Goal: Task Accomplishment & Management: Manage account settings

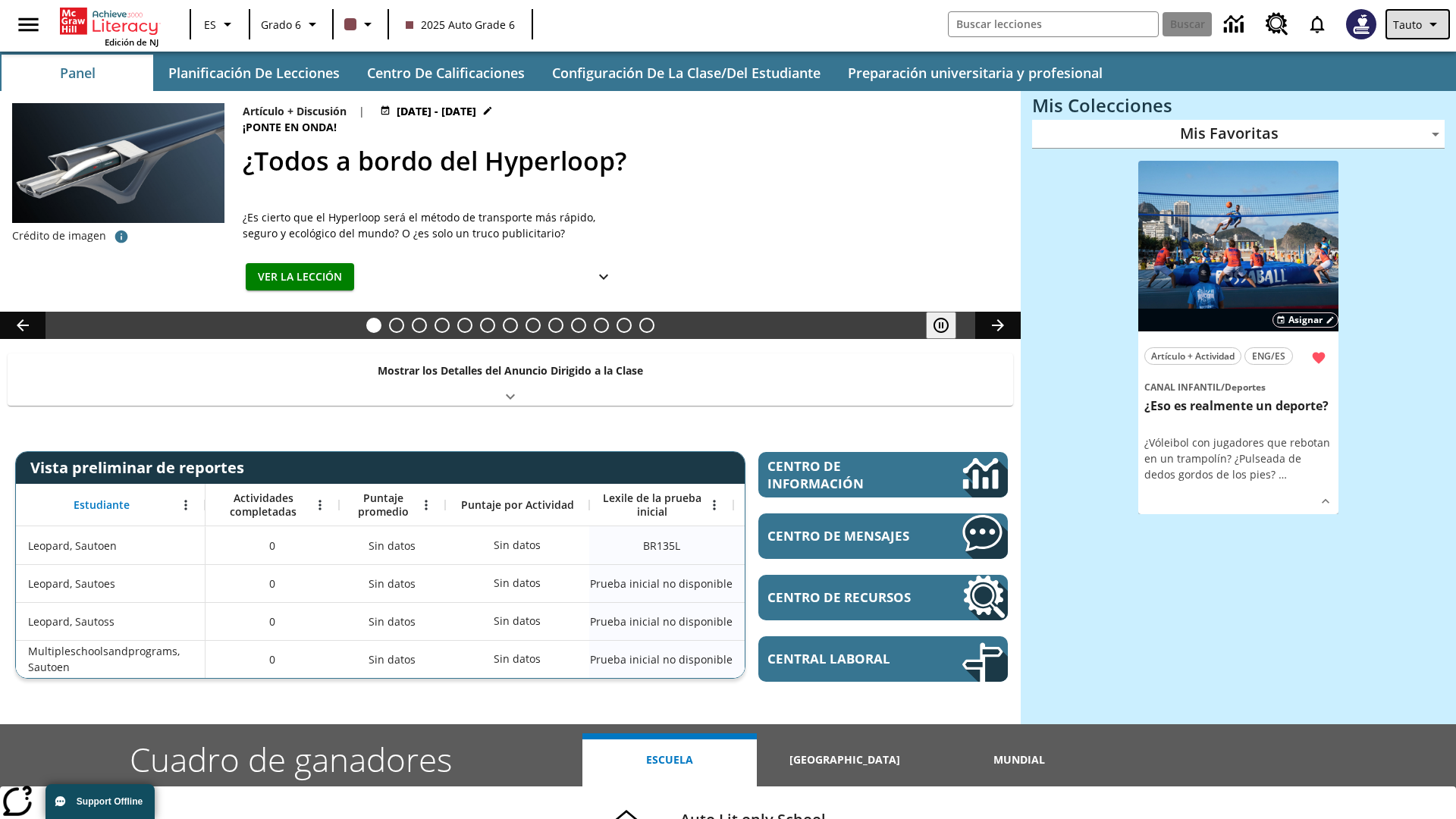
click at [1419, 24] on span "Tauto" at bounding box center [1407, 25] width 29 height 16
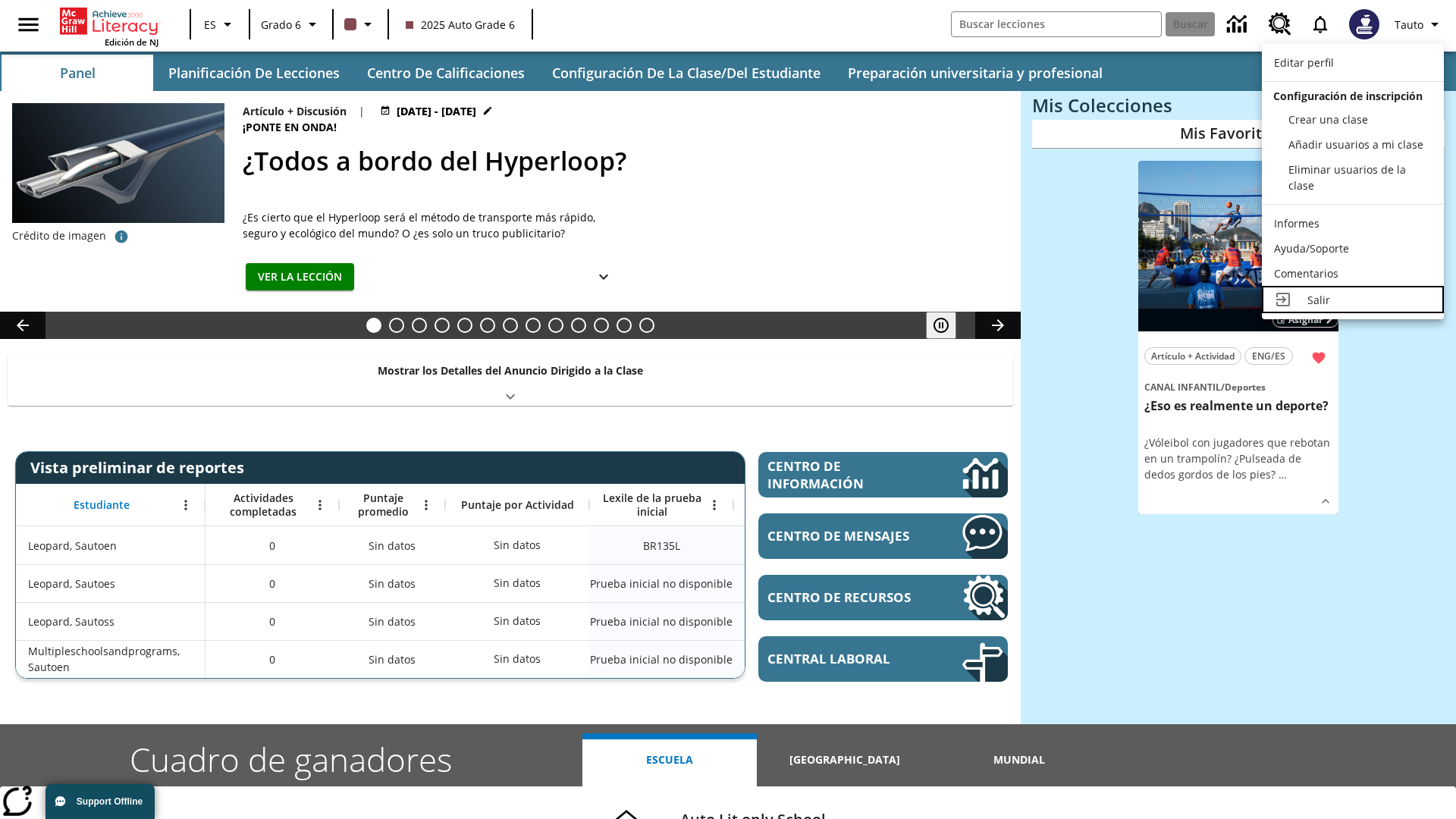
click at [1353, 300] on div "Salir" at bounding box center [1370, 300] width 125 height 16
